Goal: Contribute content

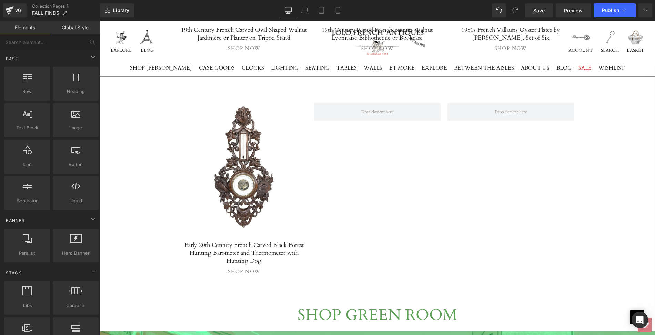
scroll to position [2843, 0]
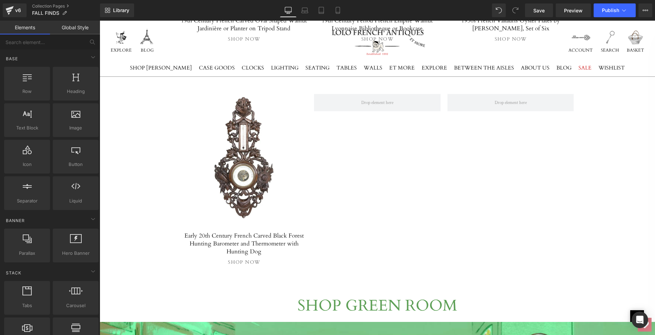
click at [228, 149] on link at bounding box center [244, 158] width 120 height 128
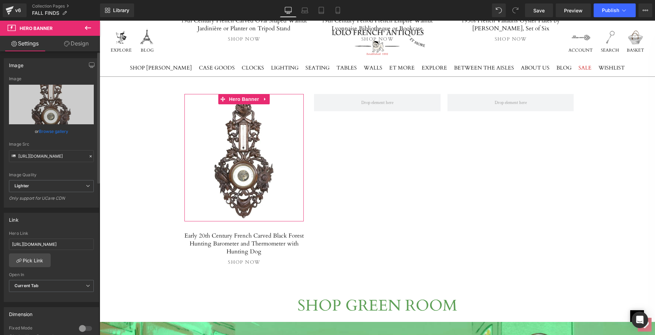
click at [41, 131] on link "Browse gallery" at bounding box center [53, 131] width 29 height 12
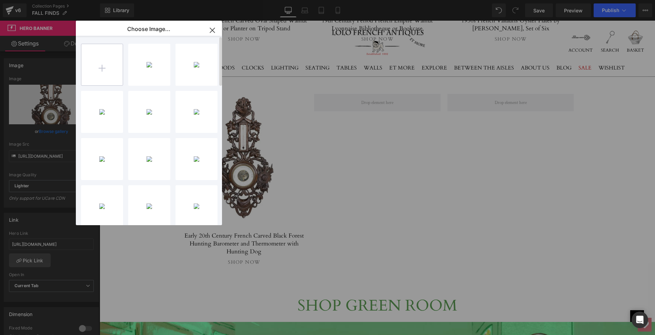
click at [103, 67] on input "file" at bounding box center [101, 64] width 41 height 41
type input "C:\fakepath\LFA274mainps.png"
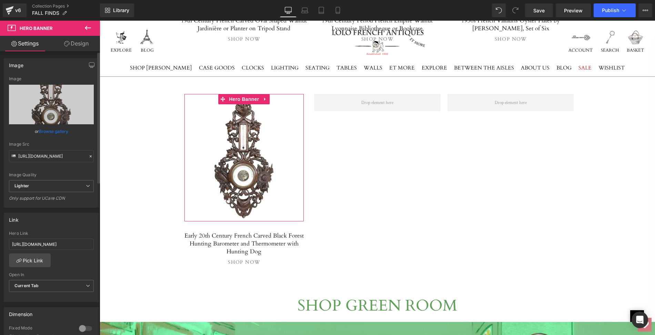
click at [58, 131] on link "Browse gallery" at bounding box center [53, 131] width 29 height 12
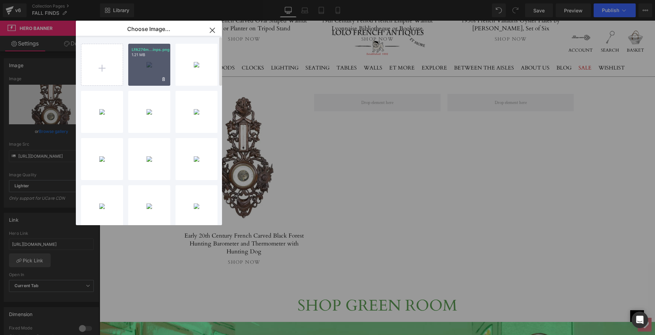
click at [143, 68] on div "LFA274m...inps.png 1.21 MB" at bounding box center [149, 65] width 42 height 42
type input "[URL][DOMAIN_NAME]"
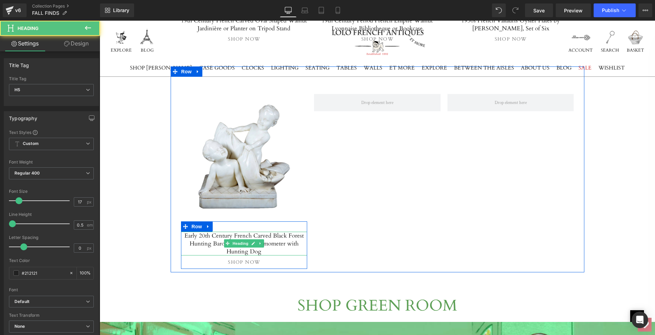
click at [280, 232] on h5 "Early 20th Century French Carved Black Forest Hunting Barometer and Thermometer…" at bounding box center [244, 244] width 126 height 24
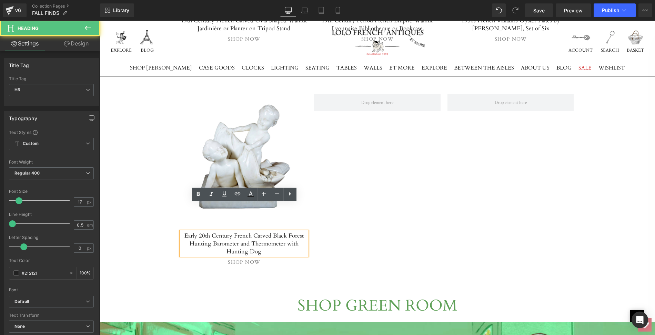
click at [187, 232] on h5 "Early 20th Century French Carved Black Forest Hunting Barometer and Thermometer…" at bounding box center [244, 244] width 126 height 24
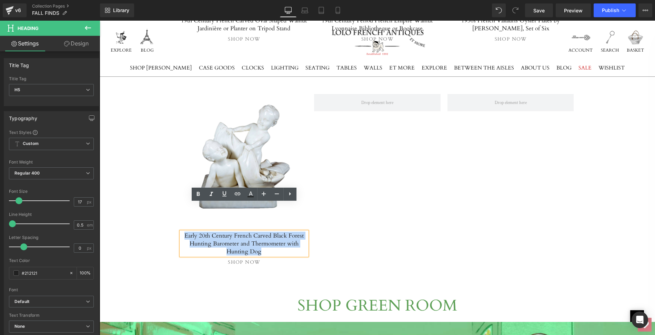
drag, startPoint x: 187, startPoint y: 207, endPoint x: 252, endPoint y: 223, distance: 67.0
click at [252, 232] on h5 "Early 20th Century French Carved Black Forest Hunting Barometer and Thermometer…" at bounding box center [244, 244] width 126 height 24
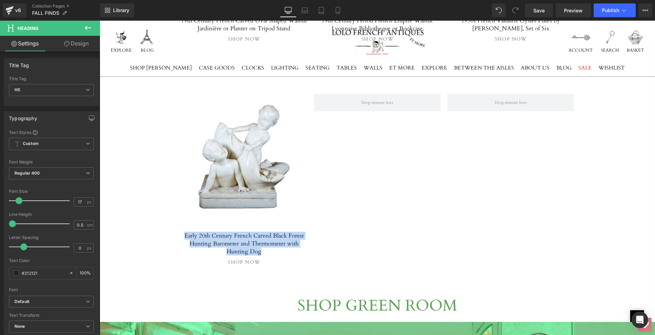
paste div
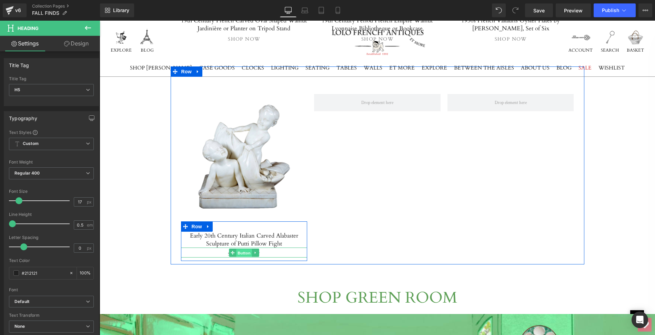
click at [242, 249] on span "Button" at bounding box center [244, 253] width 16 height 8
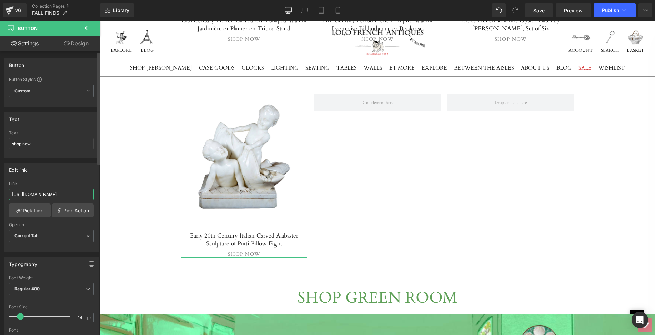
click at [11, 192] on input "[URL][DOMAIN_NAME]" at bounding box center [51, 194] width 85 height 11
drag, startPoint x: 11, startPoint y: 192, endPoint x: 96, endPoint y: 194, distance: 85.5
click at [96, 194] on div "Edit link [URL][DOMAIN_NAME] Link [URL][DOMAIN_NAME] Pick Link Pick Action Curr…" at bounding box center [51, 205] width 103 height 94
paste input "italian-carved-alabaster-sculpture-of-putti-pillow-fight?_pos=1&_sid=22115cc77&…"
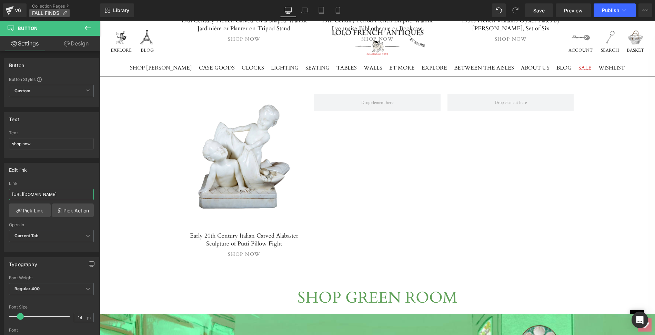
type input "[URL][DOMAIN_NAME]"
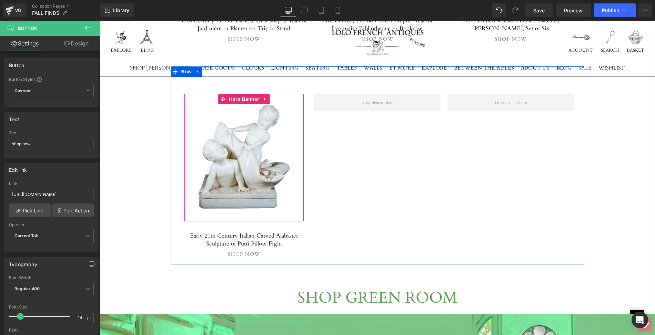
click at [224, 149] on span "Separator" at bounding box center [244, 157] width 120 height 17
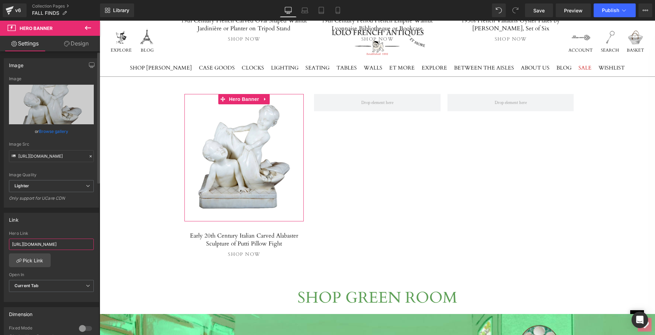
click at [10, 242] on input "[URL][DOMAIN_NAME]" at bounding box center [51, 244] width 85 height 11
drag, startPoint x: 10, startPoint y: 242, endPoint x: 99, endPoint y: 246, distance: 88.3
click at [99, 246] on div "Image [URL][DOMAIN_NAME] Image Replace Image Upload image or Browse gallery Ima…" at bounding box center [50, 194] width 100 height 287
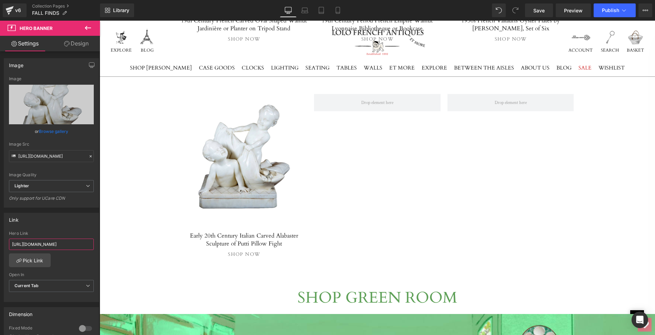
paste input "italian-carved-alabaster-sculpture-of-putti-pillow-fight?_pos=1&_sid=22115cc77&…"
type input "[URL][DOMAIN_NAME]"
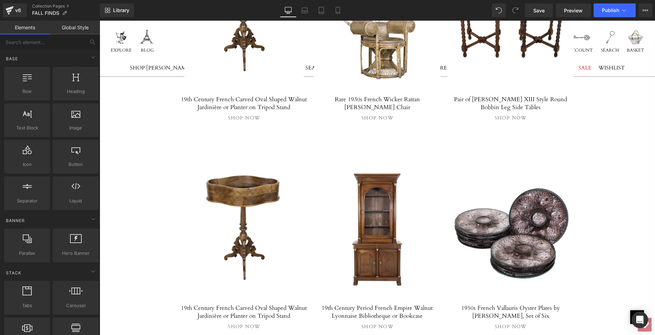
scroll to position [2647, 0]
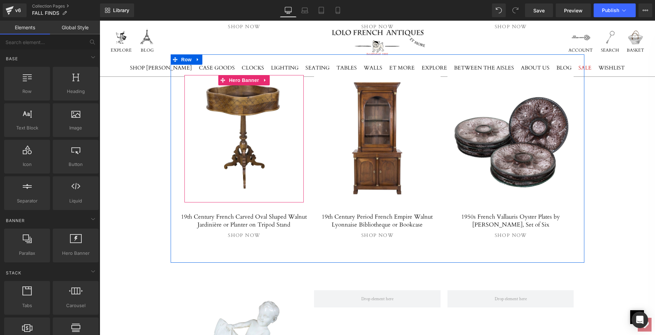
click at [238, 91] on div at bounding box center [244, 139] width 120 height 128
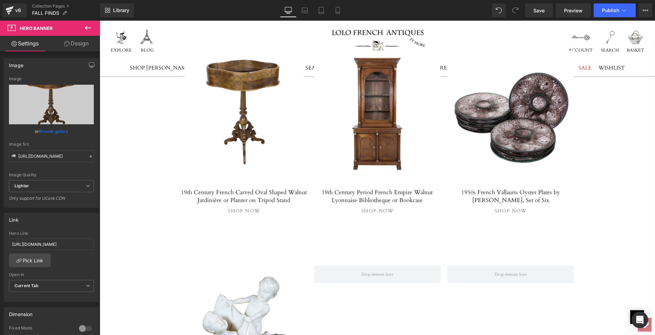
scroll to position [2701, 0]
